Goal: Navigation & Orientation: Understand site structure

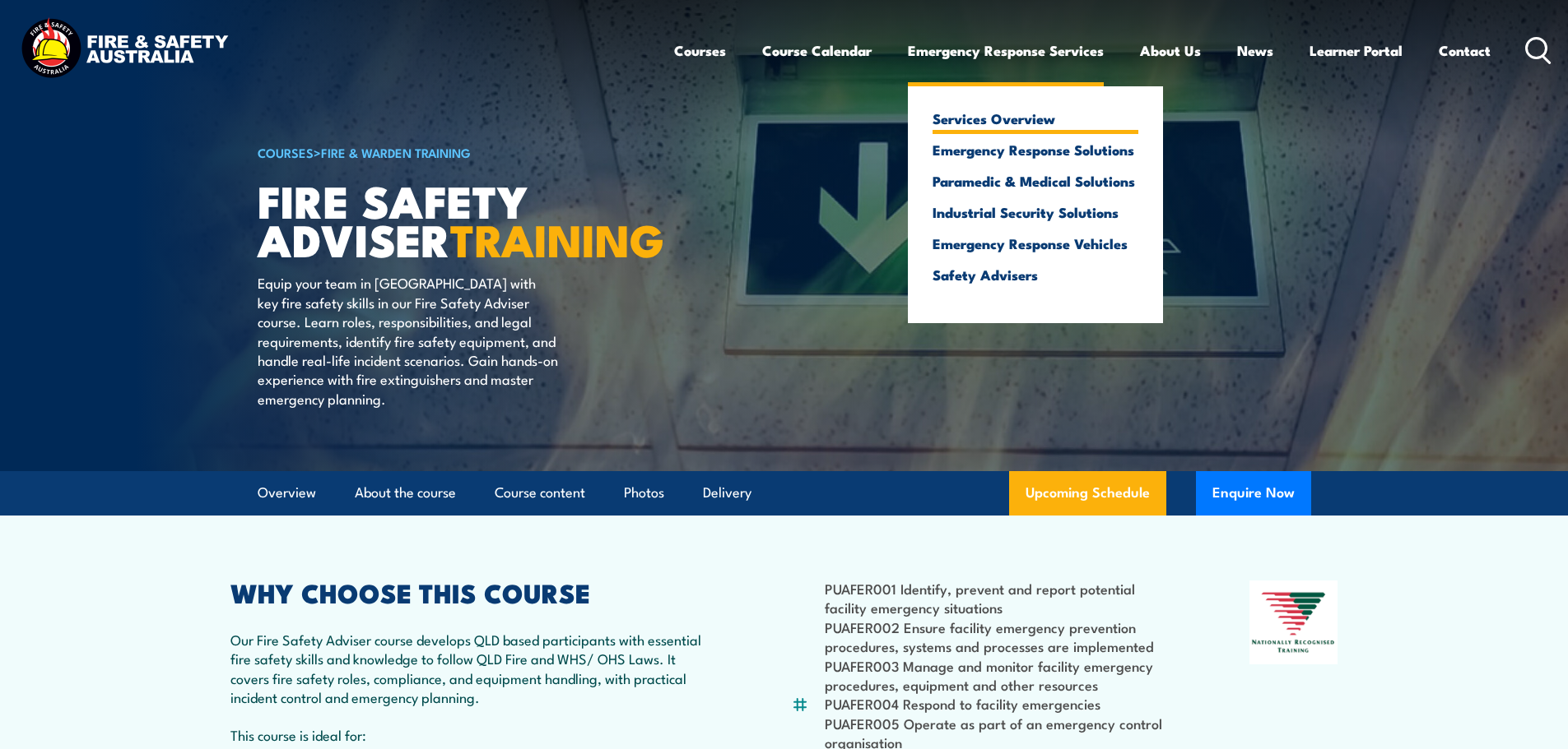
click at [1002, 119] on link "Services Overview" at bounding box center [1035, 118] width 206 height 15
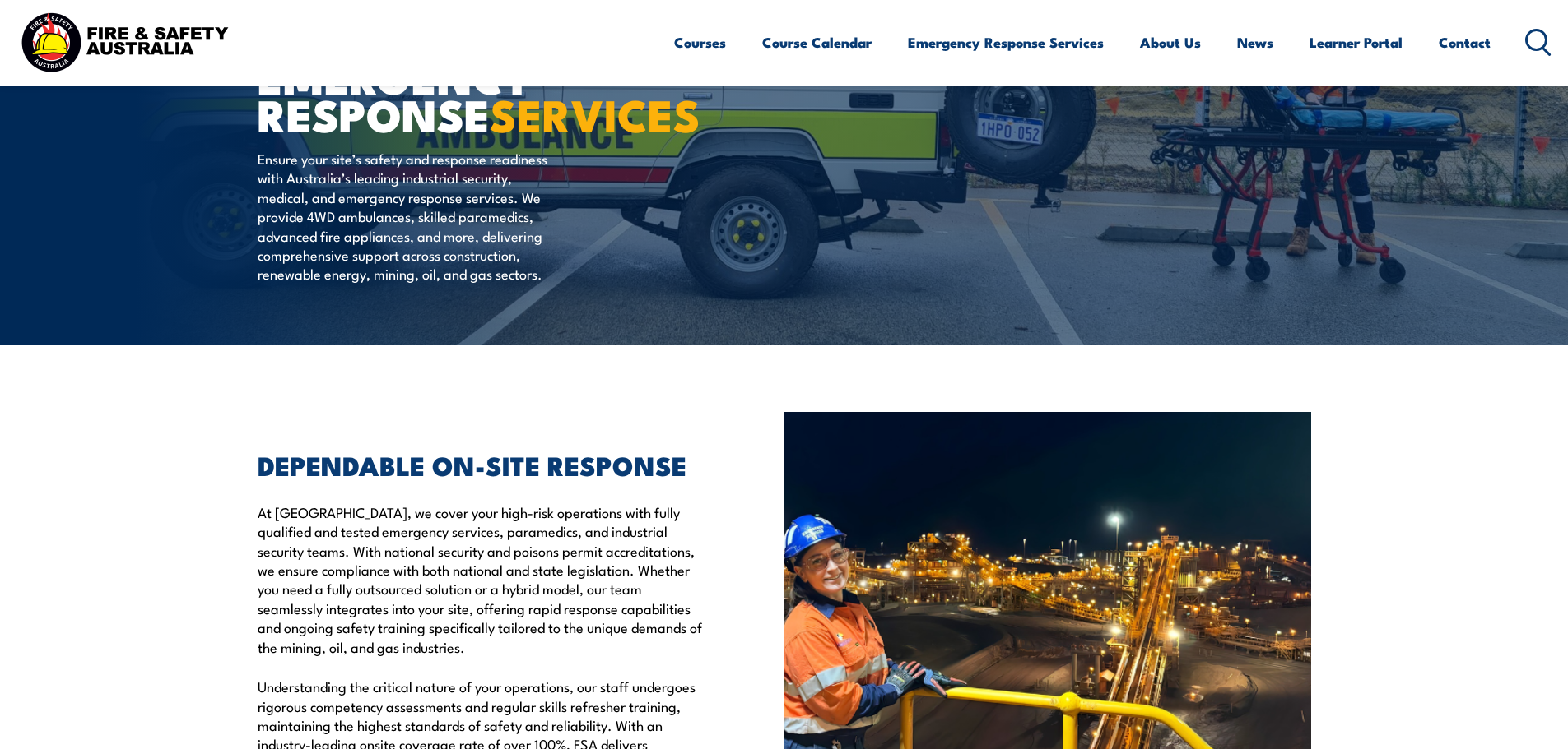
scroll to position [82, 0]
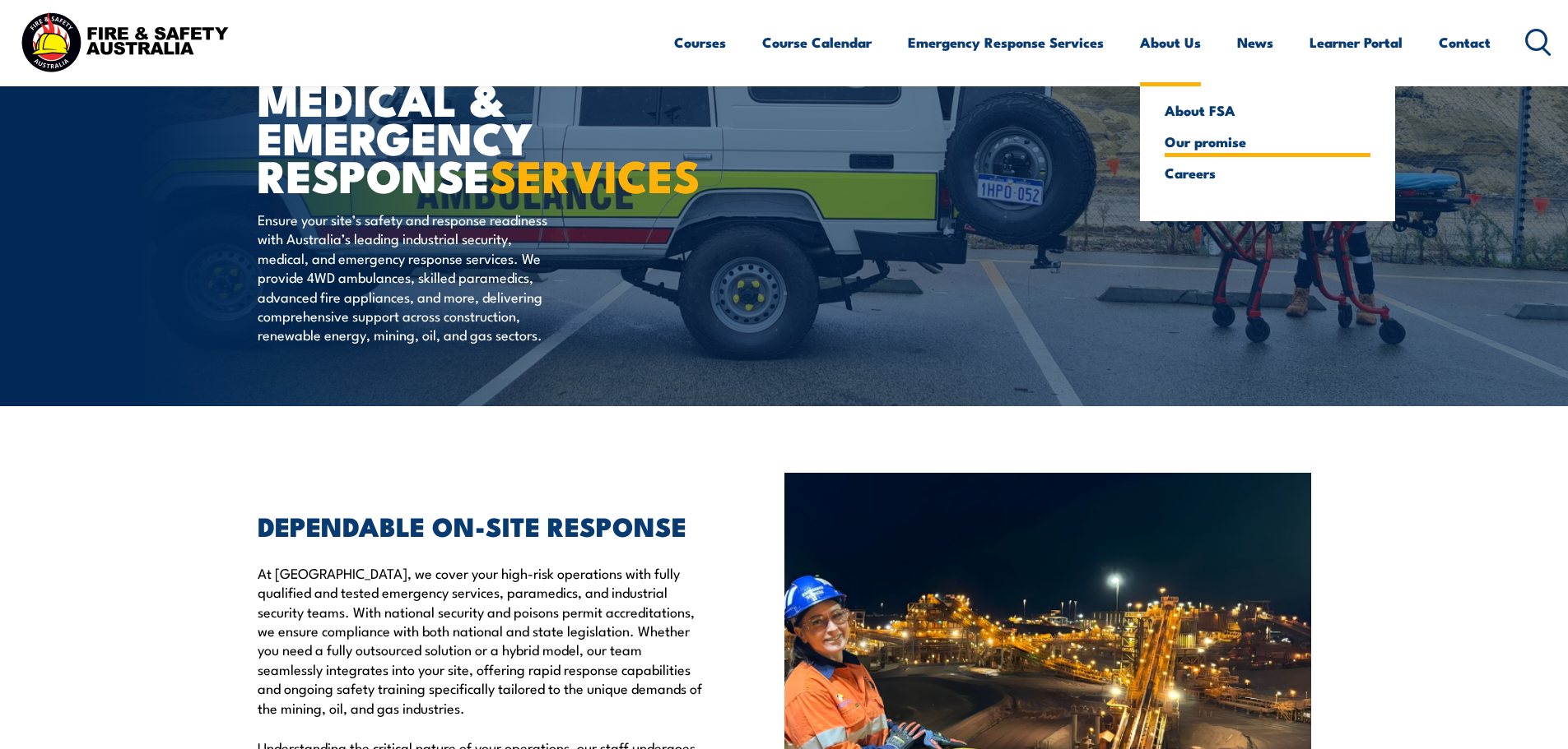
click at [1192, 139] on link "Our promise" at bounding box center [1267, 141] width 206 height 15
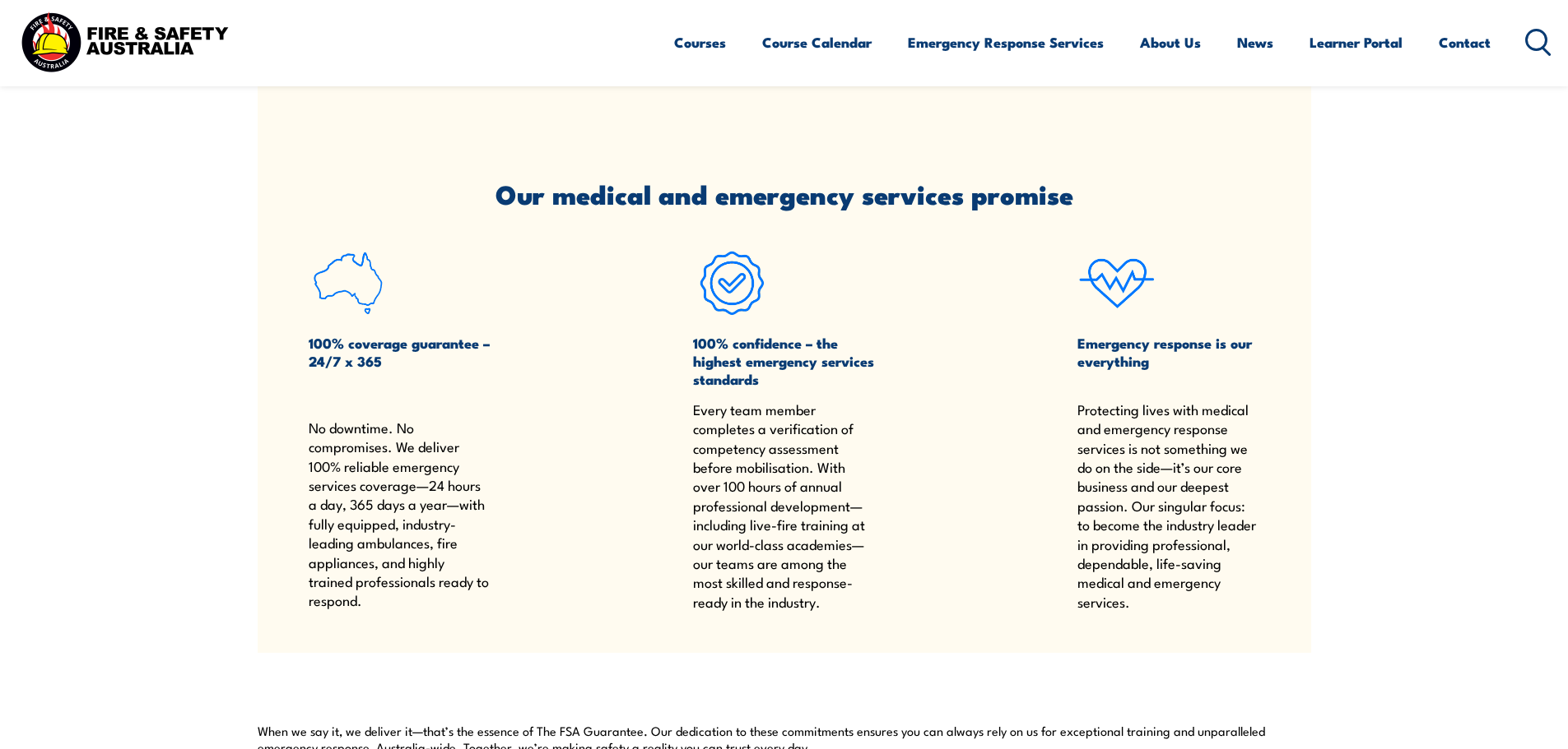
scroll to position [987, 0]
